Goal: Check status: Check status

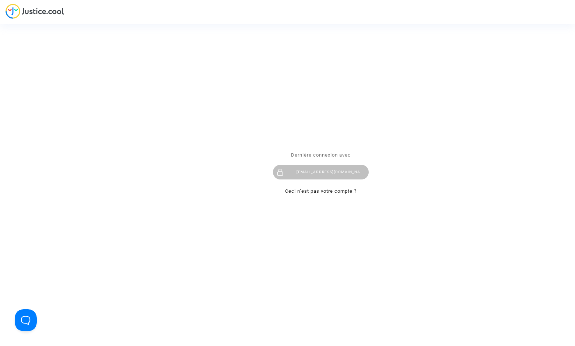
click at [344, 163] on div "Dernière connexion avec [EMAIL_ADDRESS][DOMAIN_NAME] Ceci n’est pas votre compt…" at bounding box center [321, 173] width 96 height 45
click at [343, 169] on div "[EMAIL_ADDRESS][DOMAIN_NAME]" at bounding box center [321, 172] width 96 height 15
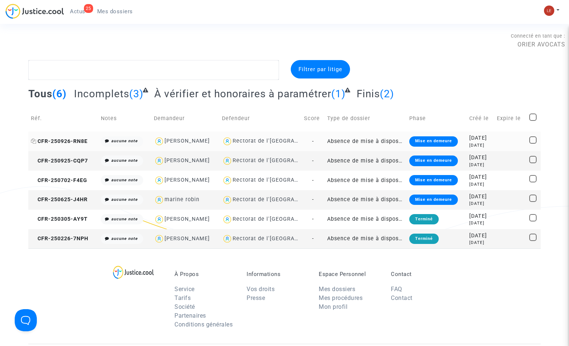
click at [60, 138] on span "CFR-250926-RN8E" at bounding box center [59, 141] width 57 height 6
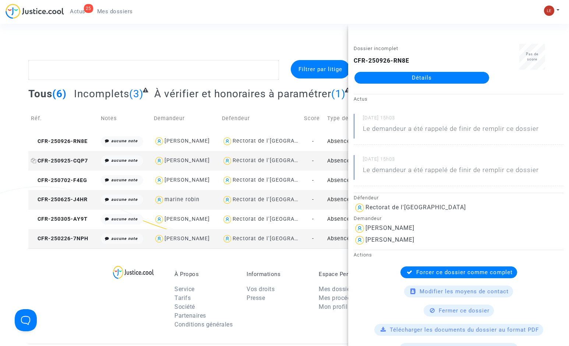
click at [66, 162] on span "CFR-250925-CQP7" at bounding box center [59, 161] width 57 height 6
